Goal: Navigation & Orientation: Find specific page/section

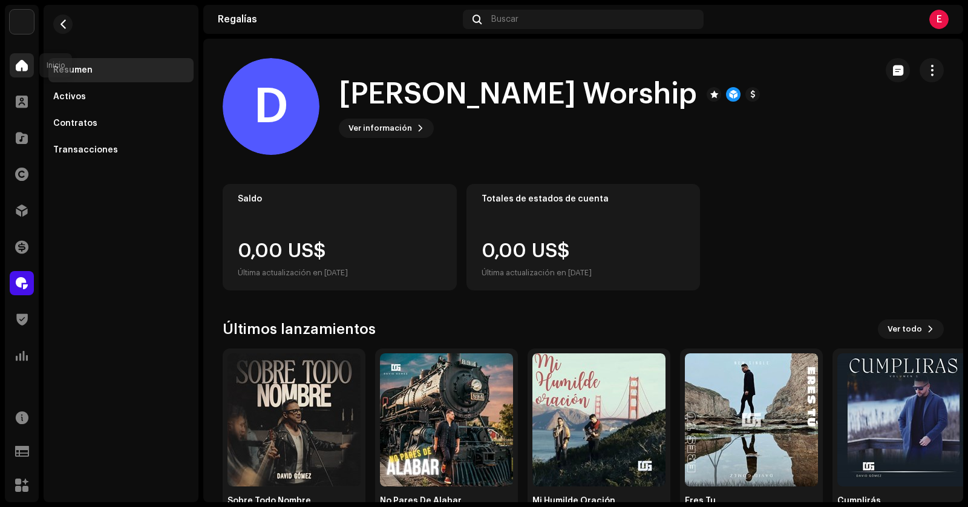
click at [16, 67] on span at bounding box center [22, 66] width 12 height 10
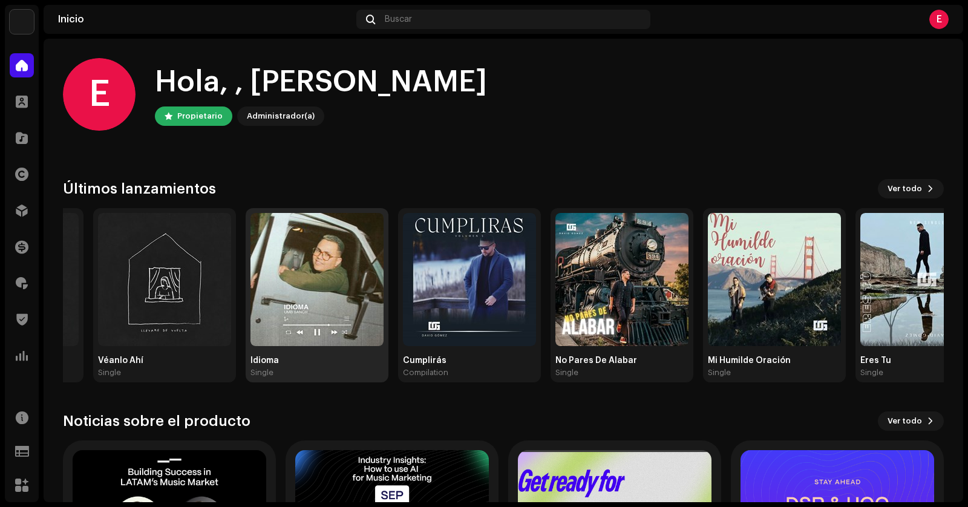
drag, startPoint x: 829, startPoint y: 283, endPoint x: 281, endPoint y: 284, distance: 548.3
click at [398, 283] on div "Cumplirás Compilation" at bounding box center [469, 295] width 143 height 174
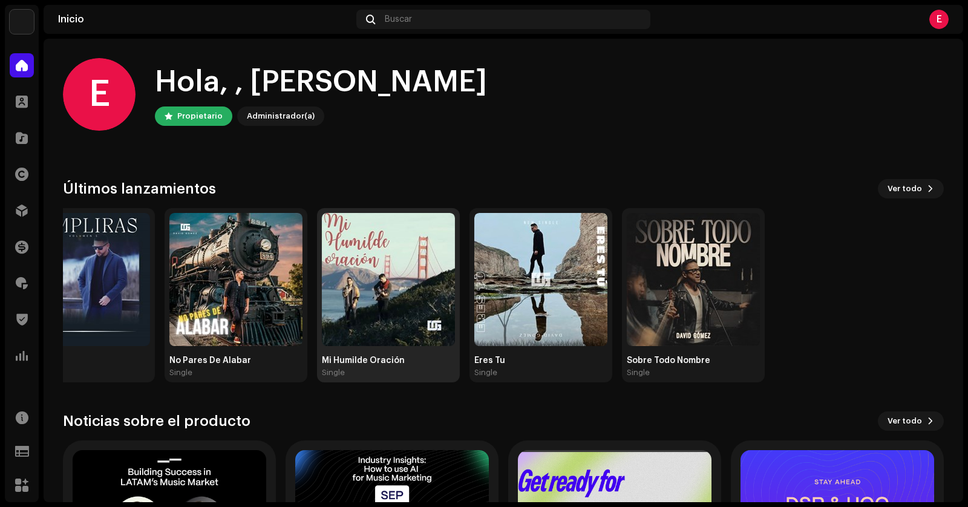
drag, startPoint x: 858, startPoint y: 280, endPoint x: 410, endPoint y: 271, distance: 447.3
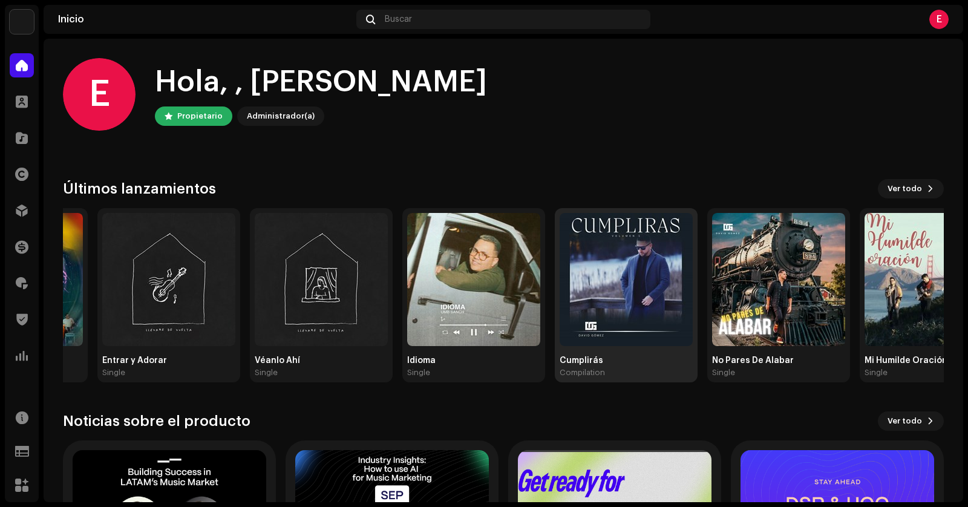
drag, startPoint x: 251, startPoint y: 277, endPoint x: 803, endPoint y: 265, distance: 552.7
click at [693, 270] on img at bounding box center [626, 279] width 133 height 133
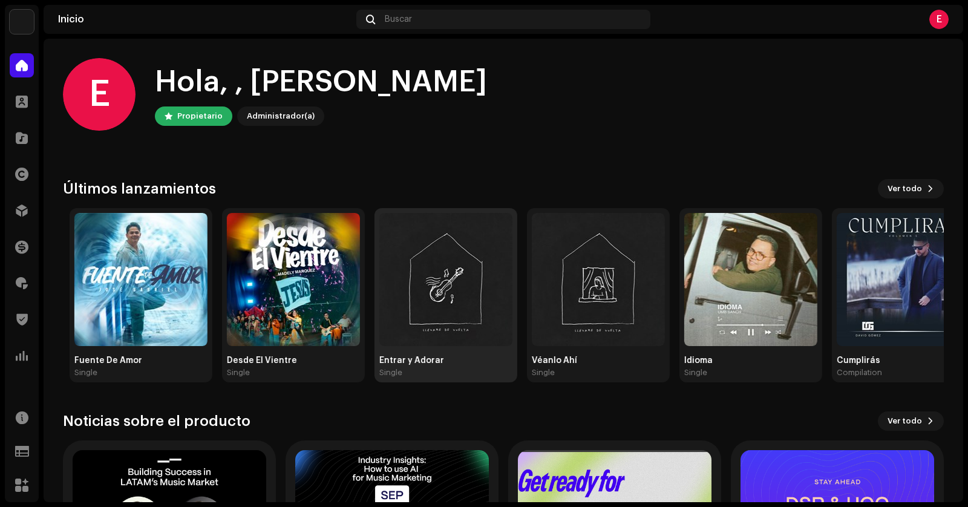
drag, startPoint x: 236, startPoint y: 278, endPoint x: 634, endPoint y: 251, distance: 398.5
click at [588, 264] on div "Fuente De Amor Single Desde El Vientre Single Entrar y Adorar Single Véanlo Ahí…" at bounding box center [505, 295] width 881 height 174
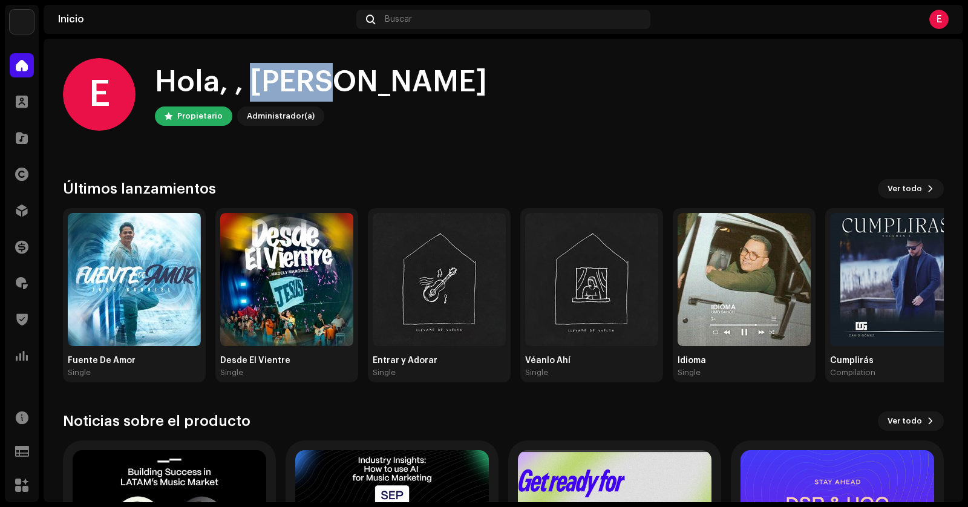
drag, startPoint x: 255, startPoint y: 77, endPoint x: 376, endPoint y: 83, distance: 121.8
click at [376, 83] on div "E Hola, , [PERSON_NAME] Propietario Administrador(a)" at bounding box center [503, 94] width 881 height 73
click at [417, 91] on div "E Hola, , [PERSON_NAME] Propietario Administrador(a)" at bounding box center [503, 94] width 881 height 73
click at [383, 172] on div "E Hola, , [PERSON_NAME] Propietario Administrador(a) Consulte las últimas actua…" at bounding box center [503, 363] width 881 height 648
